Goal: Navigation & Orientation: Find specific page/section

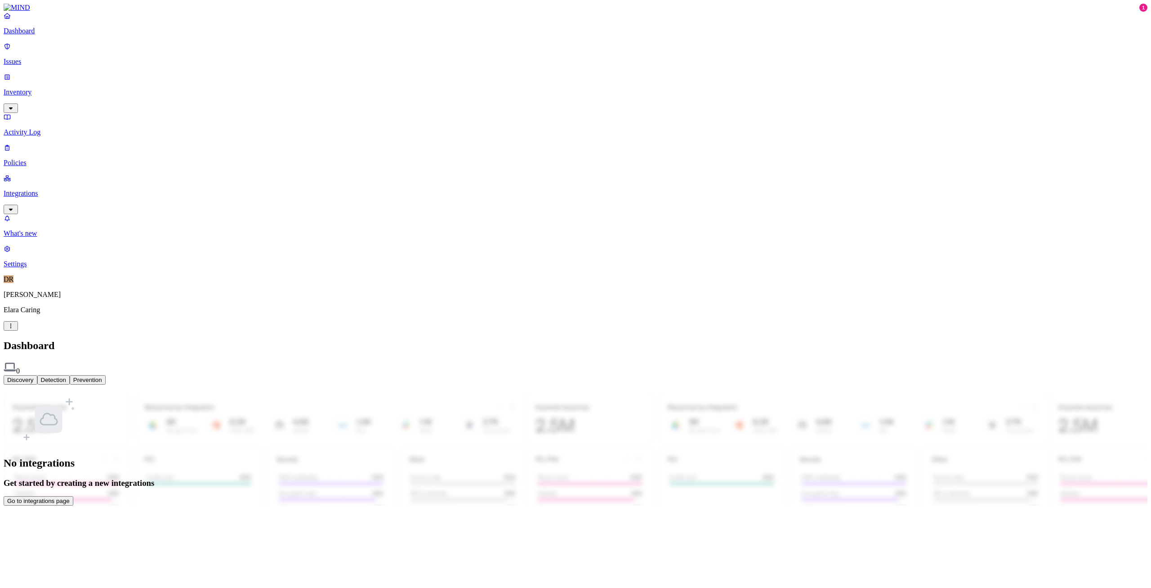
click at [36, 58] on p "Issues" at bounding box center [576, 62] width 1144 height 8
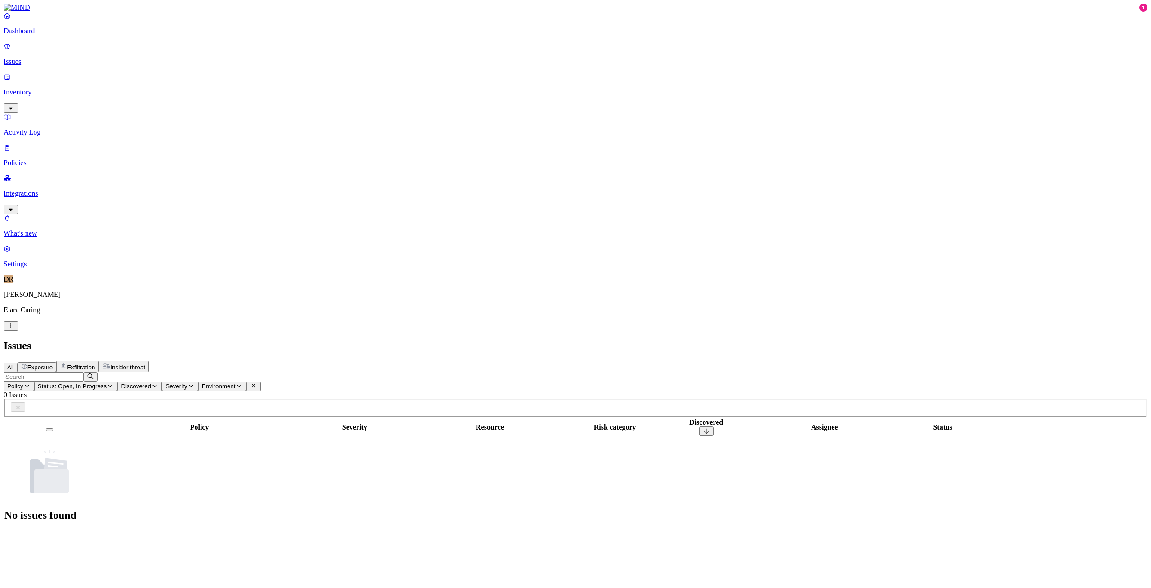
click at [36, 88] on p "Inventory" at bounding box center [576, 92] width 1144 height 8
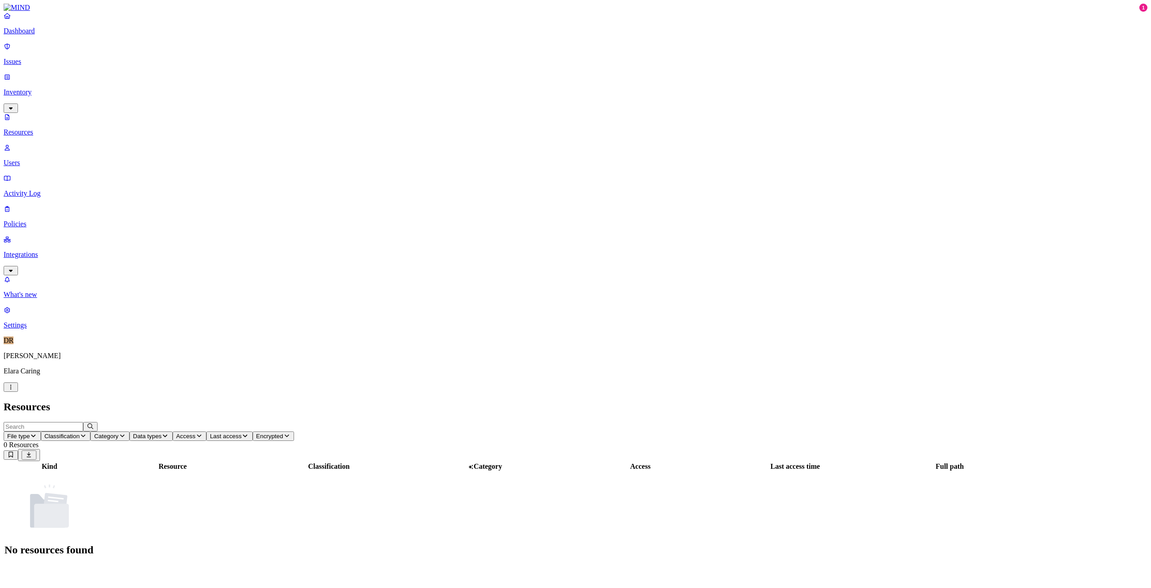
click at [44, 159] on p "Users" at bounding box center [576, 163] width 1144 height 8
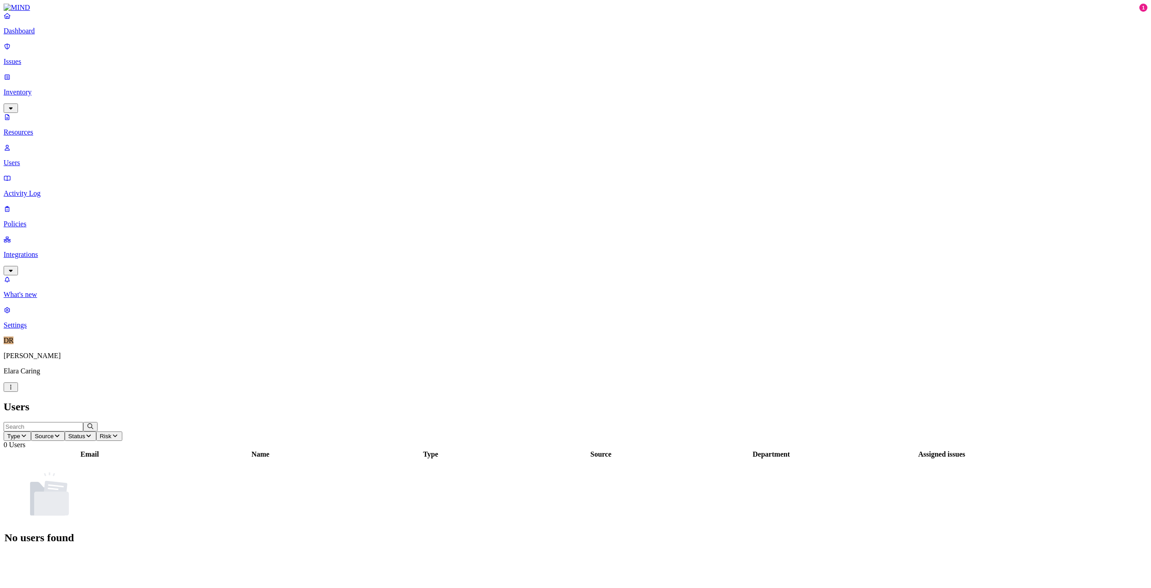
click at [39, 35] on p "Dashboard" at bounding box center [576, 31] width 1144 height 8
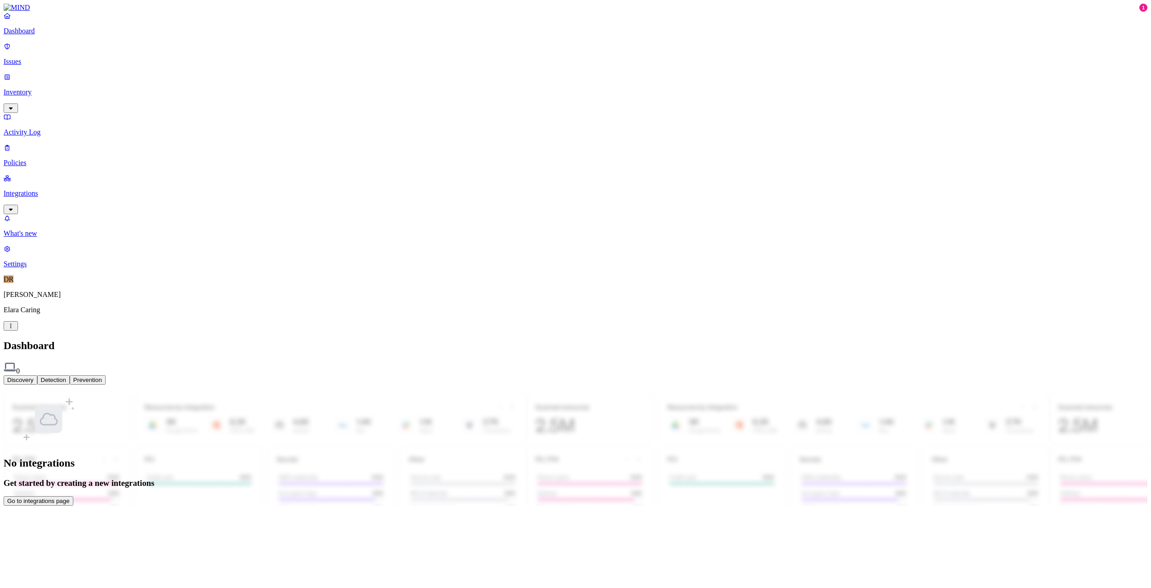
click at [40, 88] on p "Inventory" at bounding box center [576, 92] width 1144 height 8
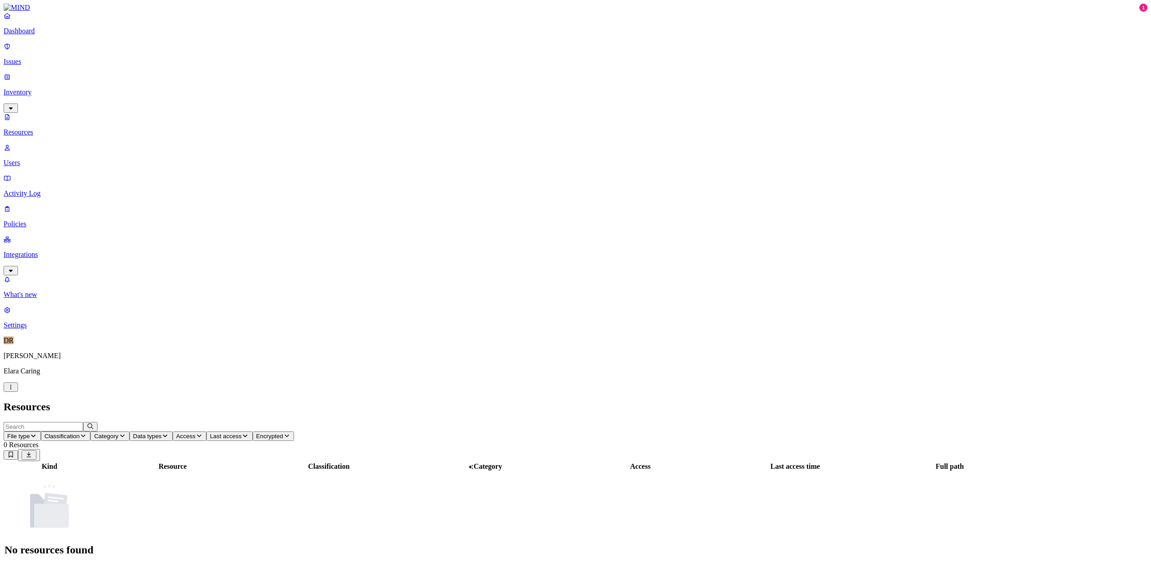
click at [35, 250] on p "Integrations" at bounding box center [576, 254] width 1144 height 8
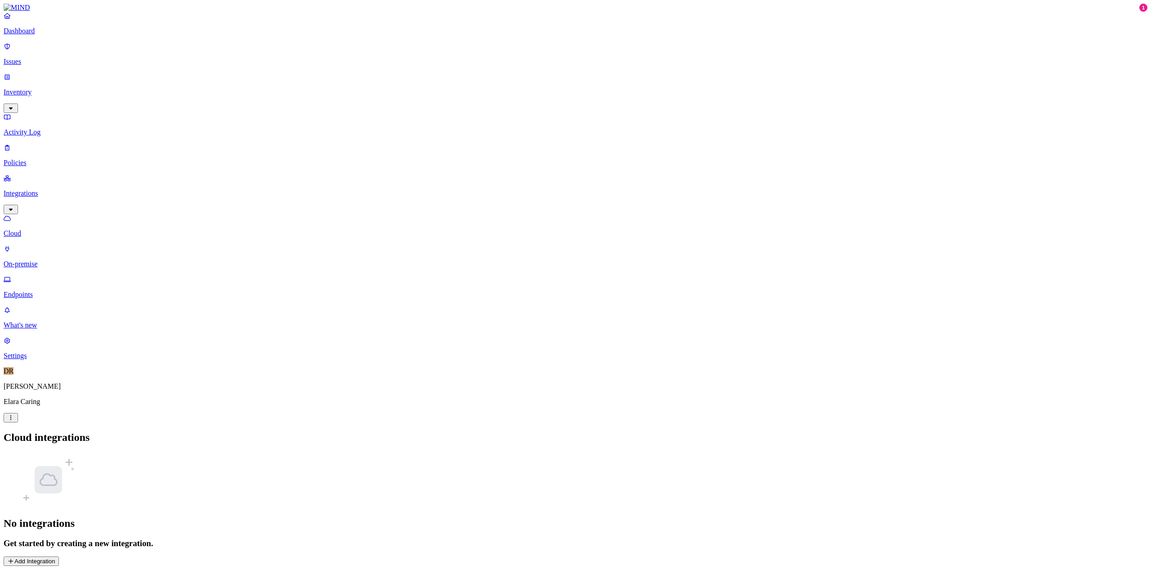
click at [47, 290] on p "Endpoints" at bounding box center [576, 294] width 1144 height 8
click at [45, 260] on p "On-premise" at bounding box center [576, 264] width 1144 height 8
click at [41, 229] on p "Cloud" at bounding box center [576, 233] width 1144 height 8
click at [59, 556] on button "Add Integration" at bounding box center [31, 560] width 55 height 9
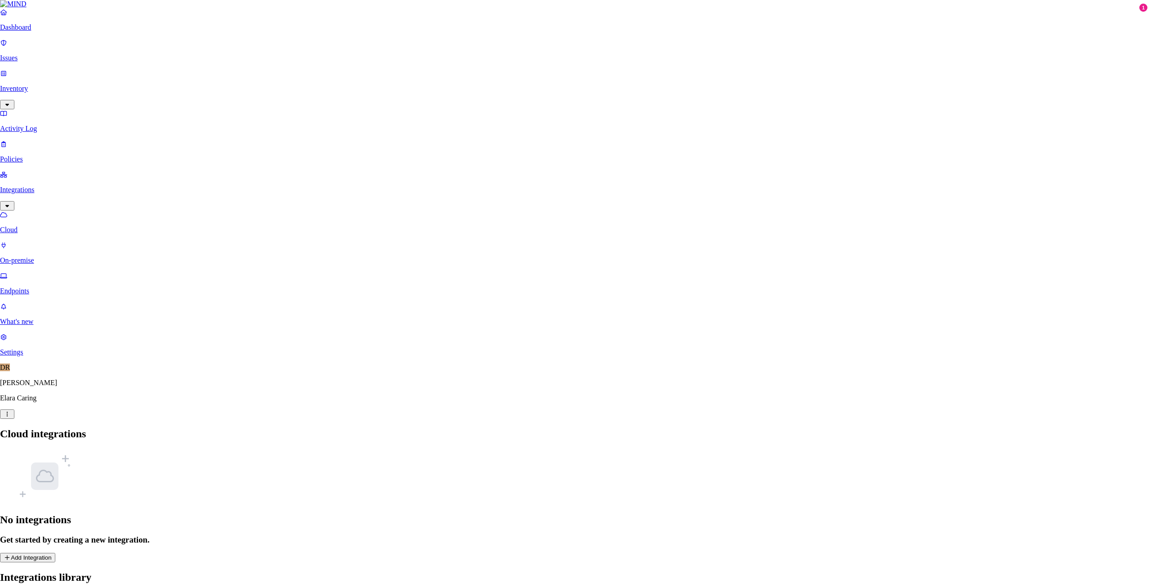
click at [13, 587] on icon "button" at bounding box center [8, 596] width 9 height 7
click at [62, 260] on p "On-premise" at bounding box center [576, 264] width 1144 height 8
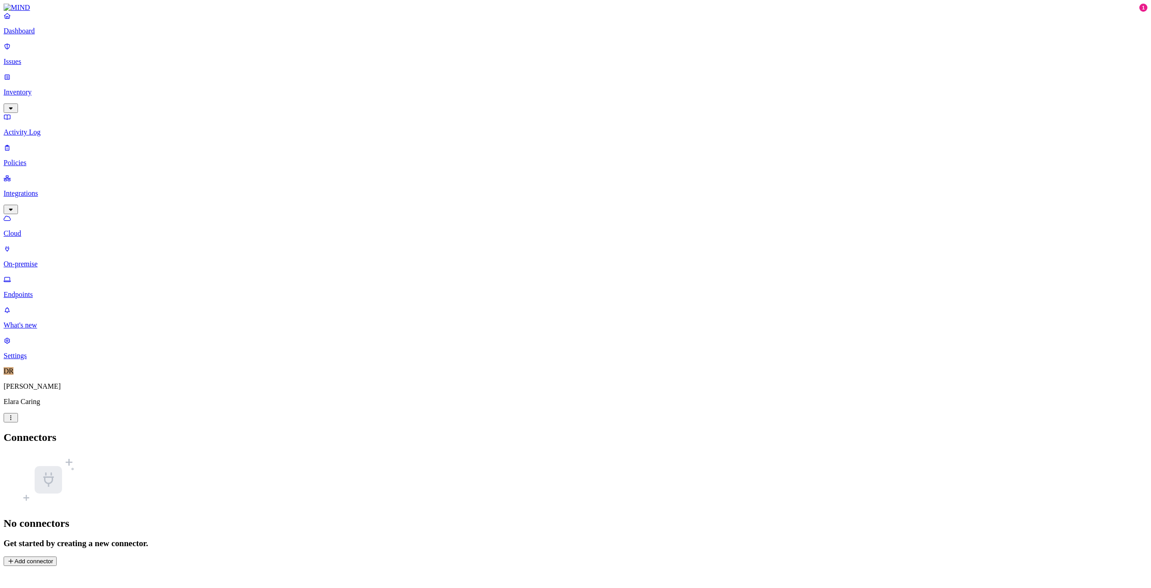
click at [38, 177] on nav "Dashboard Issues Inventory Activity Log Policies Integrations Cloud On-premise …" at bounding box center [576, 186] width 1144 height 348
click at [38, 290] on p "Endpoints" at bounding box center [576, 294] width 1144 height 8
click at [40, 245] on link "On-premise" at bounding box center [576, 256] width 1144 height 23
click at [42, 229] on p "Cloud" at bounding box center [576, 233] width 1144 height 8
click at [50, 35] on p "Dashboard" at bounding box center [576, 31] width 1144 height 8
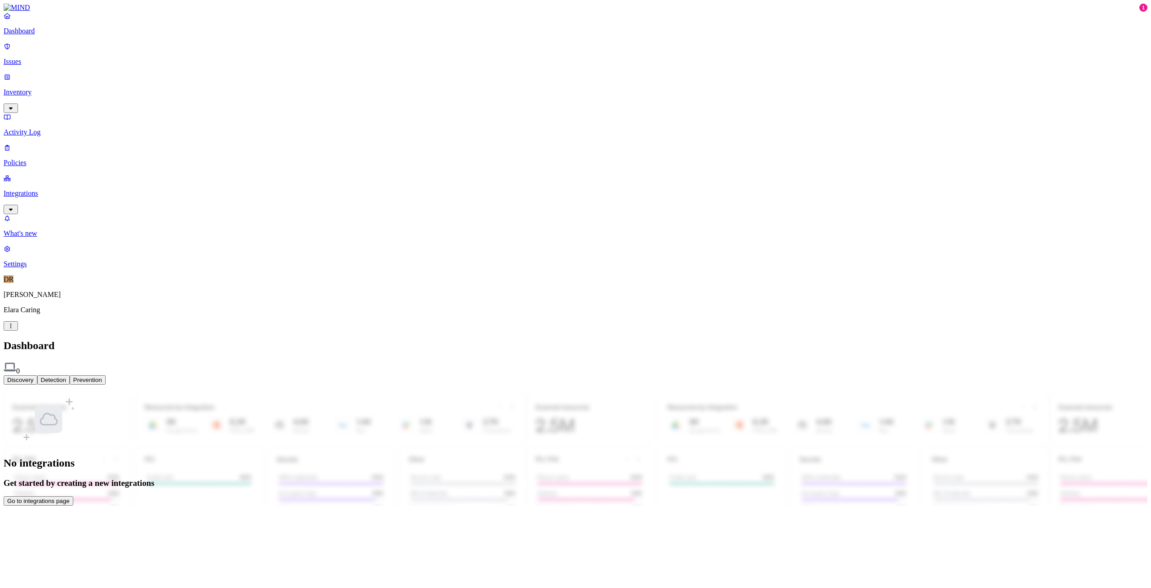
click at [491, 392] on div "No integrations Get started by creating a new integrations Go to integrations p…" at bounding box center [576, 449] width 1144 height 114
click at [73, 496] on button "Go to integrations page" at bounding box center [39, 500] width 70 height 9
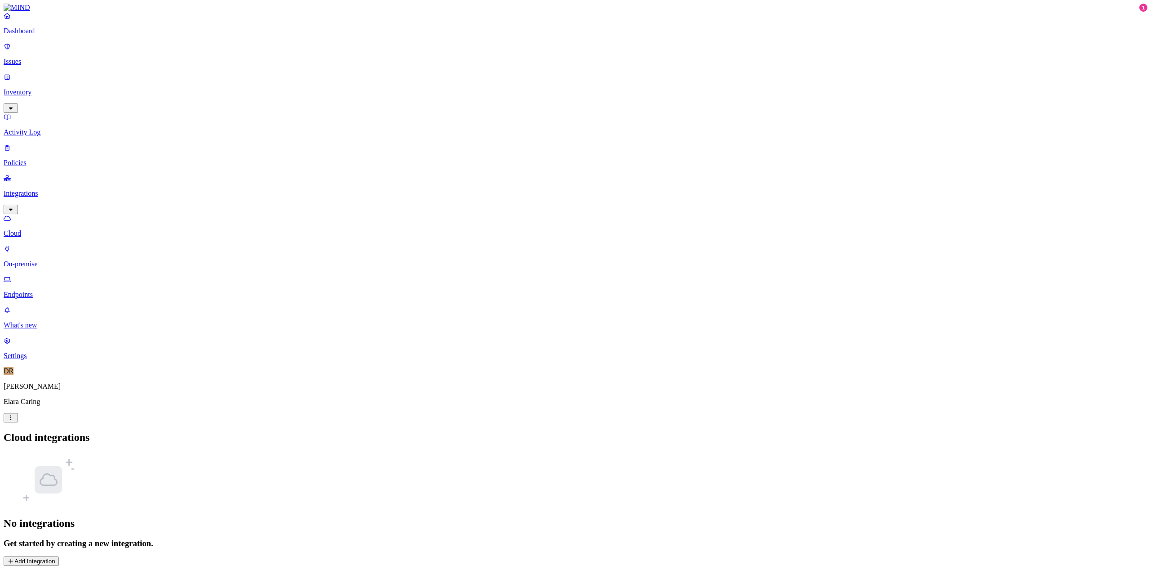
click at [57, 329] on link "What's new" at bounding box center [576, 317] width 1144 height 23
click at [36, 329] on p "What's new" at bounding box center [576, 325] width 1144 height 8
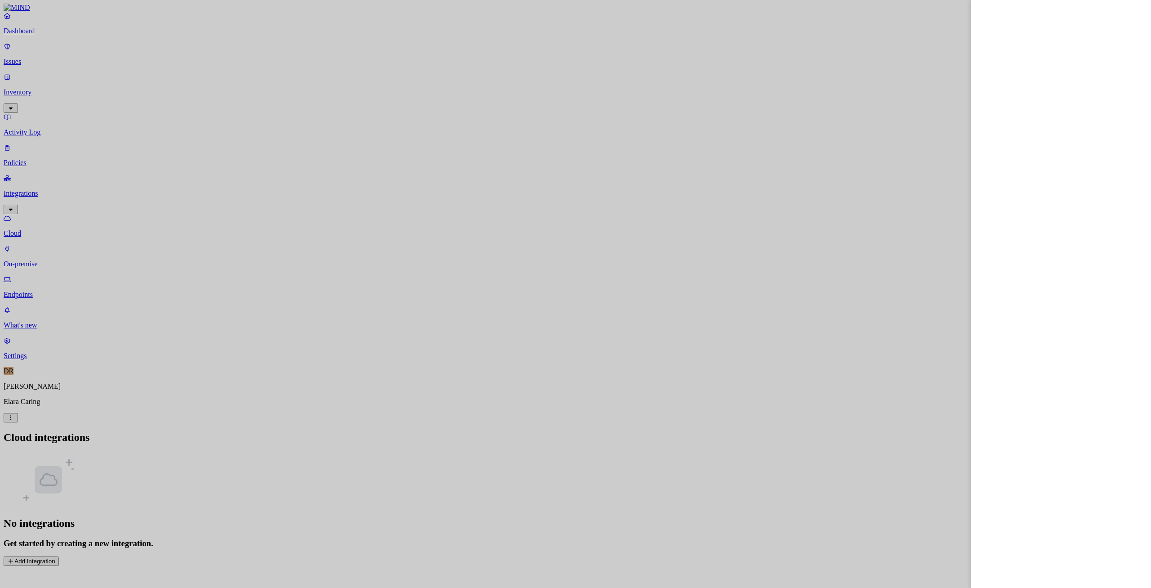
click at [36, 550] on div at bounding box center [575, 294] width 1151 height 588
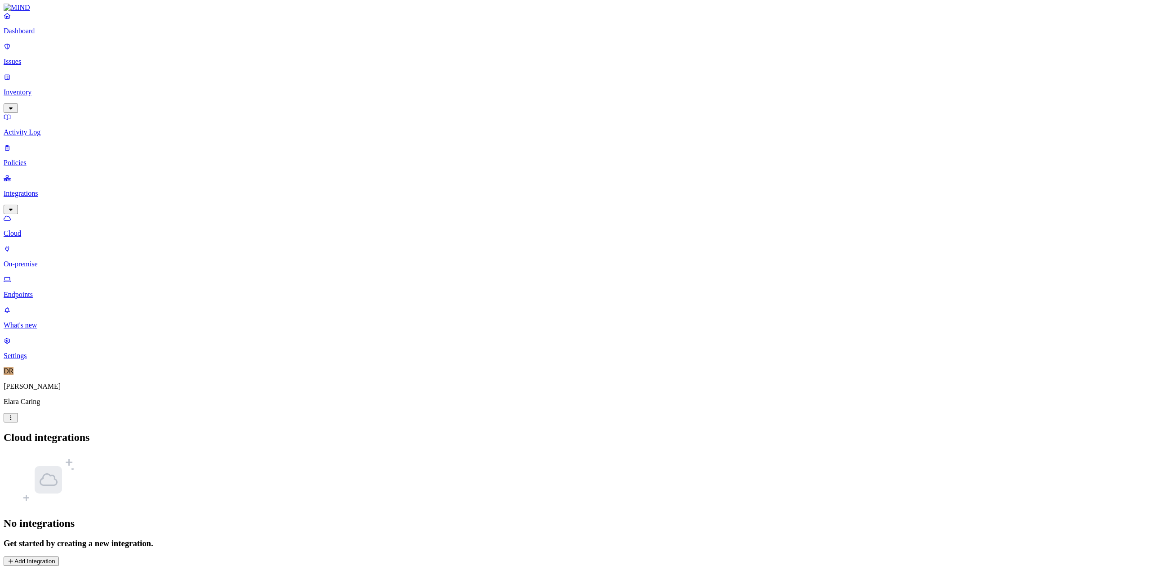
click at [35, 360] on p "Settings" at bounding box center [576, 356] width 1144 height 8
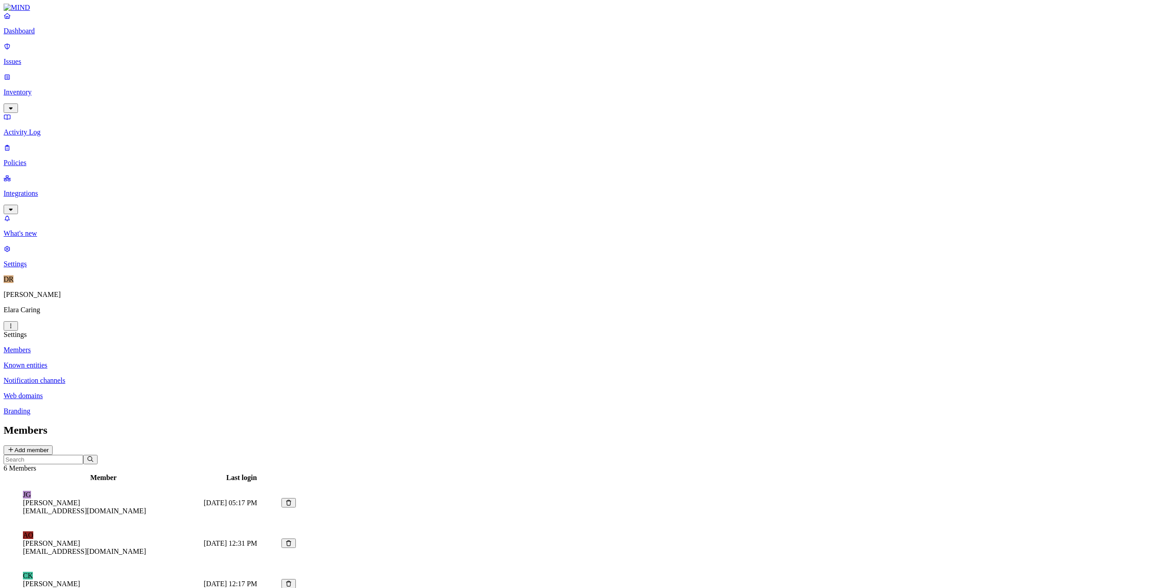
click at [37, 35] on p "Dashboard" at bounding box center [576, 31] width 1144 height 8
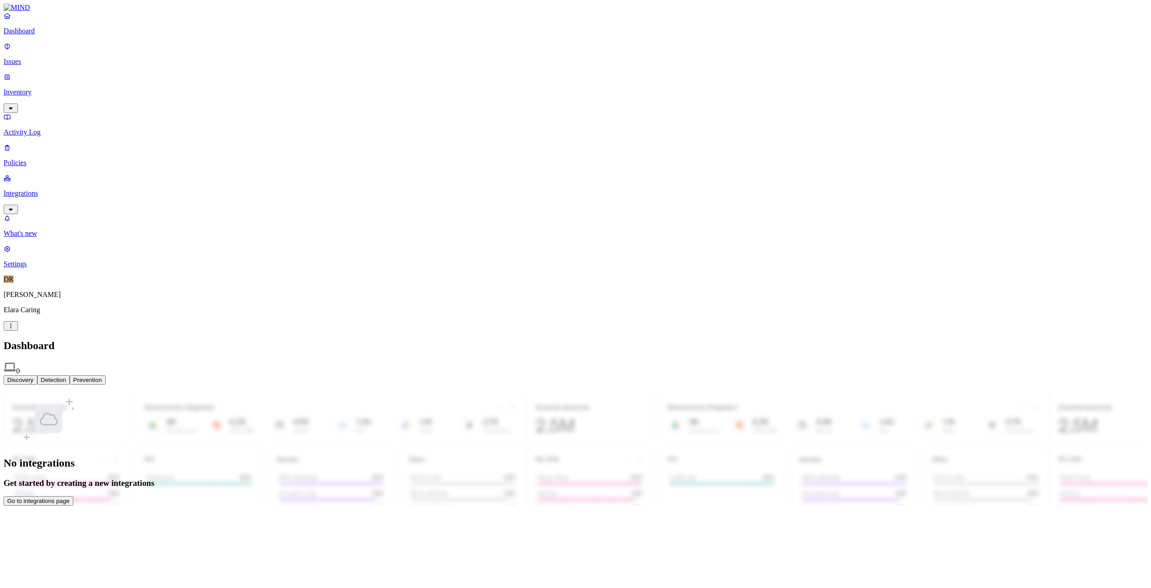
click at [55, 58] on p "Issues" at bounding box center [576, 62] width 1144 height 8
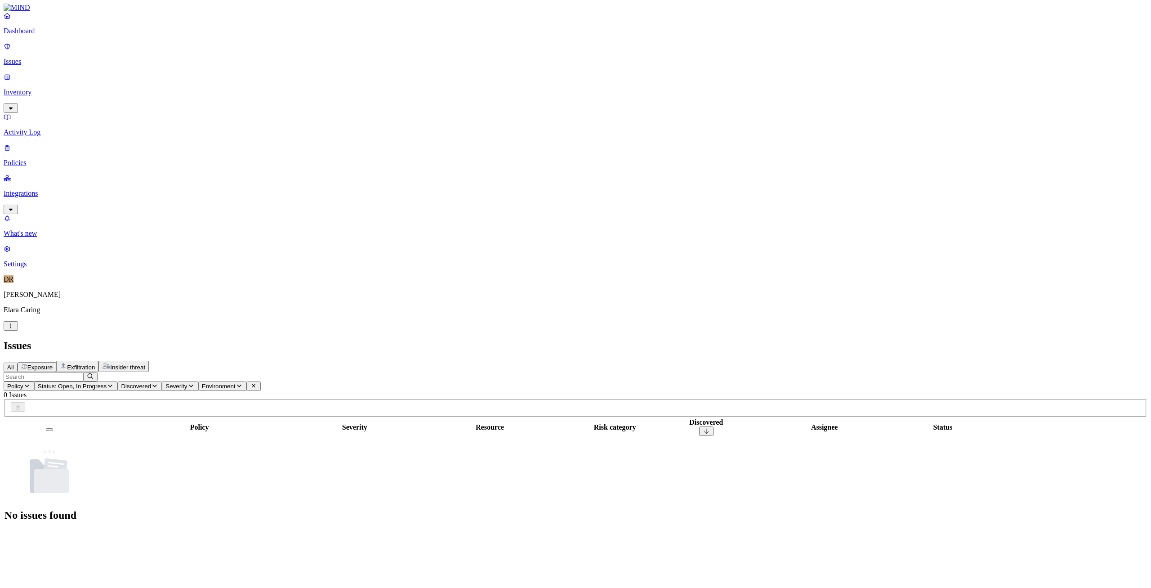
click at [36, 88] on p "Inventory" at bounding box center [576, 92] width 1144 height 8
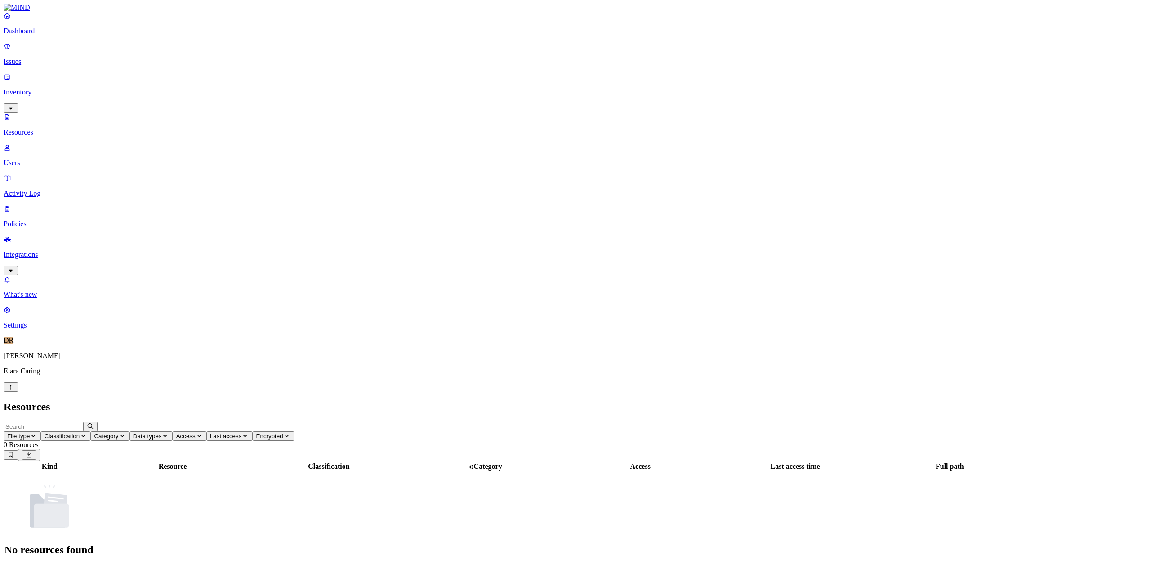
click at [43, 189] on p "Activity Log" at bounding box center [576, 193] width 1144 height 8
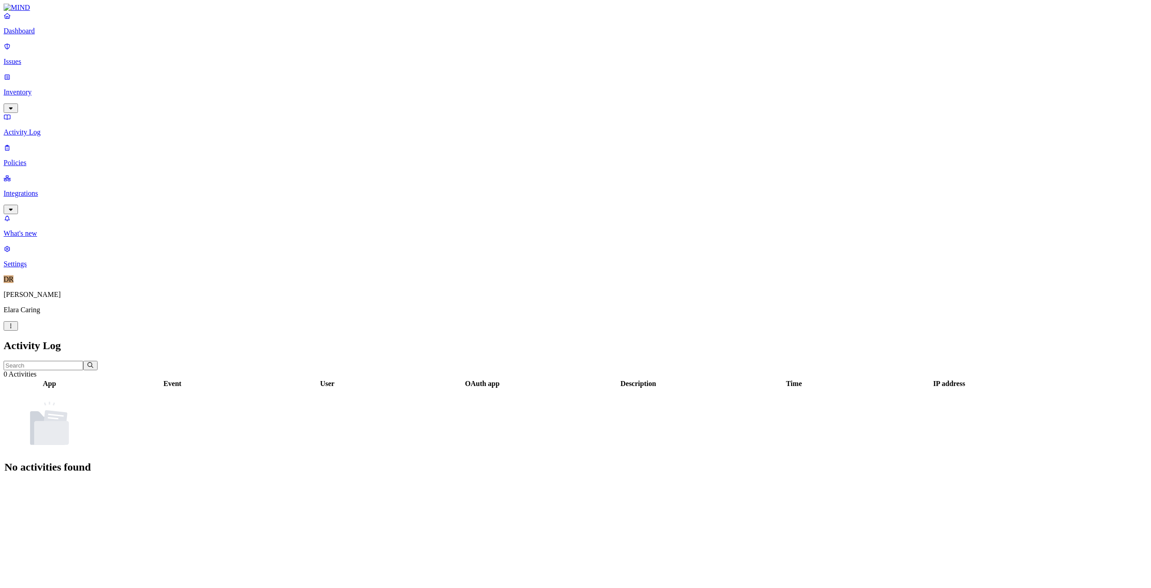
click at [37, 159] on p "Policies" at bounding box center [576, 163] width 1144 height 8
